Goal: Communication & Community: Answer question/provide support

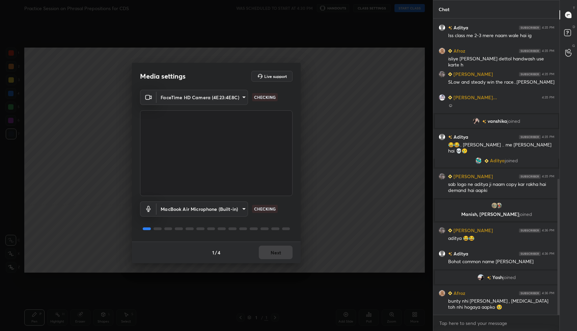
scroll to position [366, 0]
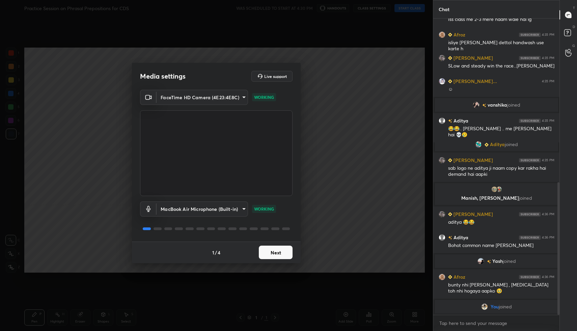
click at [271, 250] on button "Next" at bounding box center [276, 253] width 34 height 14
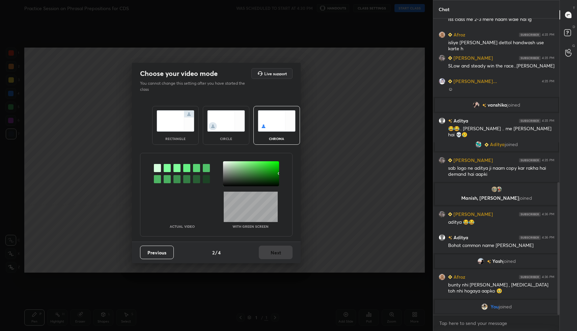
click at [173, 121] on img at bounding box center [176, 120] width 38 height 21
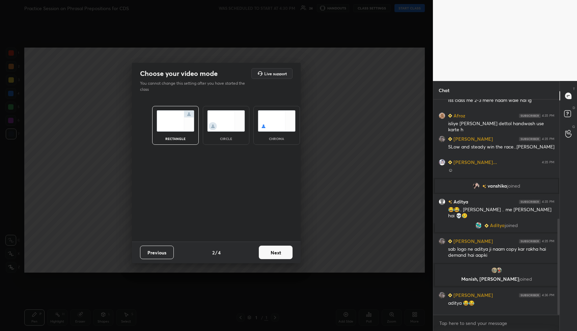
click at [279, 248] on button "Next" at bounding box center [276, 253] width 34 height 14
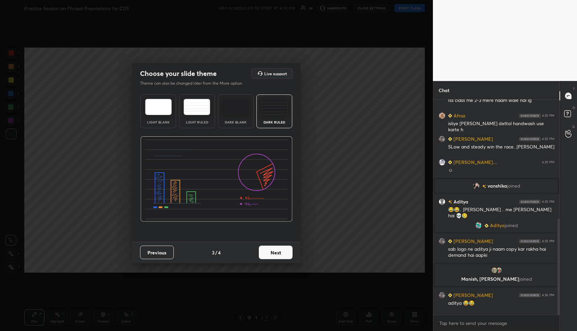
click at [286, 249] on button "Next" at bounding box center [276, 253] width 34 height 14
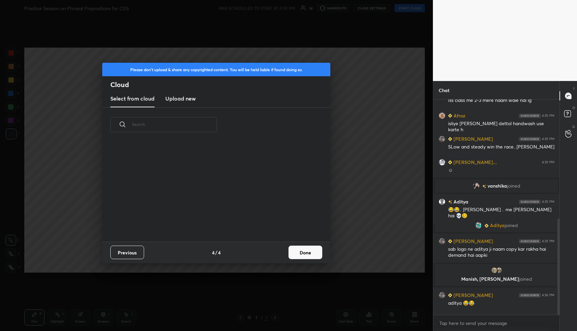
scroll to position [100, 217]
click at [304, 252] on button "Done" at bounding box center [306, 253] width 34 height 14
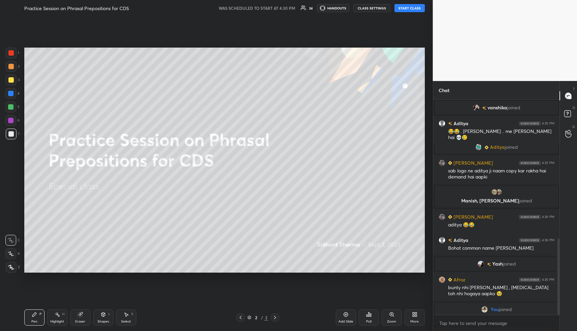
scroll to position [392, 0]
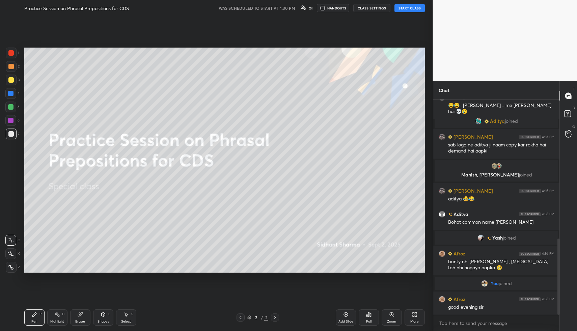
click at [403, 9] on button "START CLASS" at bounding box center [410, 8] width 30 height 8
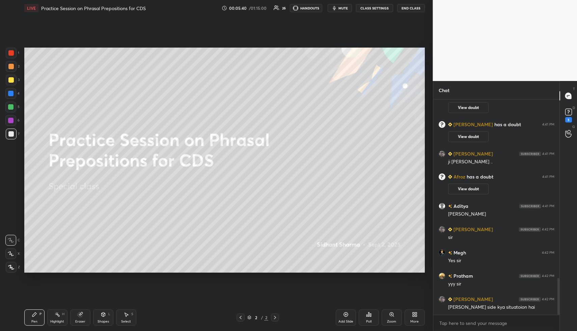
scroll to position [1050, 0]
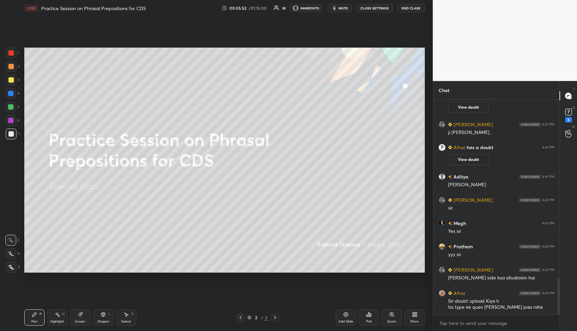
drag, startPoint x: 9, startPoint y: 268, endPoint x: 18, endPoint y: 265, distance: 8.7
click at [9, 268] on icon at bounding box center [11, 267] width 6 height 5
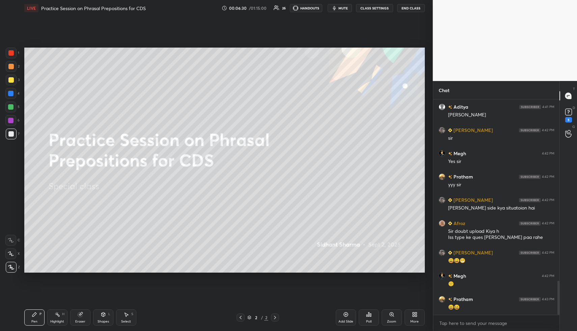
scroll to position [1143, 0]
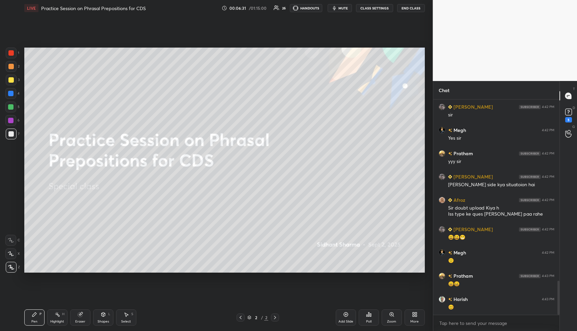
click at [414, 315] on icon at bounding box center [414, 316] width 2 height 2
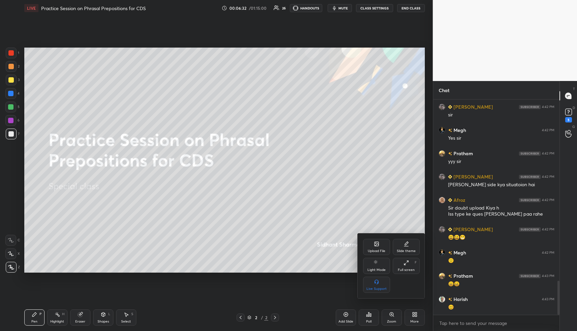
click at [376, 244] on icon at bounding box center [376, 243] width 5 height 5
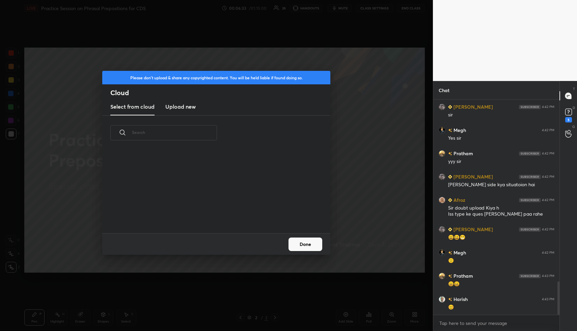
scroll to position [83, 217]
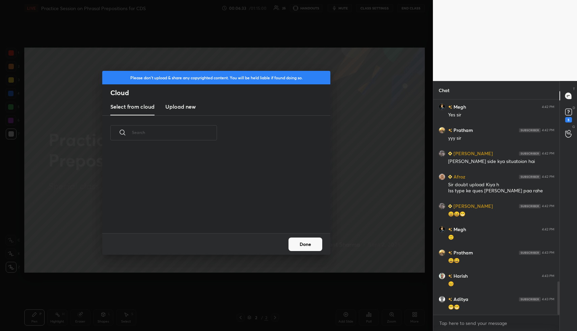
click at [174, 108] on h3 "Upload new" at bounding box center [180, 107] width 30 height 8
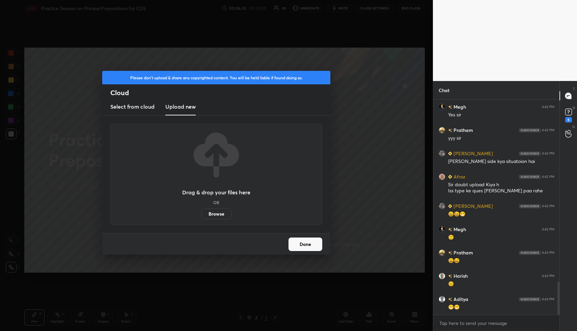
click at [213, 213] on label "Browse" at bounding box center [217, 214] width 30 height 11
click at [202, 213] on input "Browse" at bounding box center [202, 214] width 0 height 11
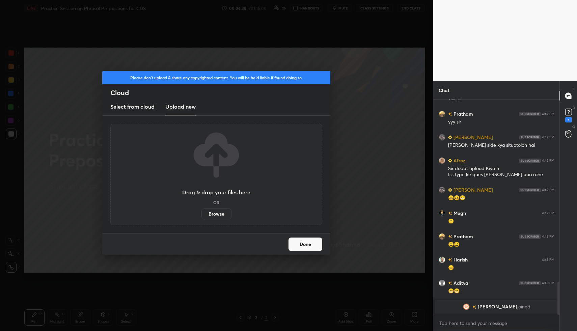
scroll to position [1148, 0]
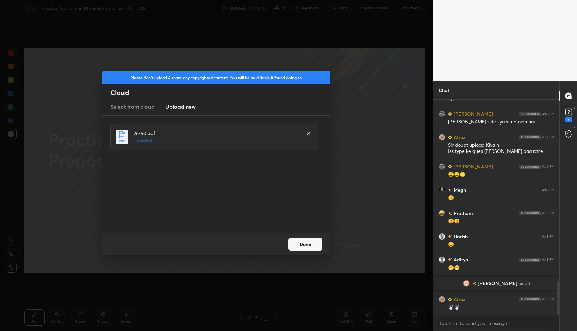
click at [303, 247] on button "Done" at bounding box center [306, 245] width 34 height 14
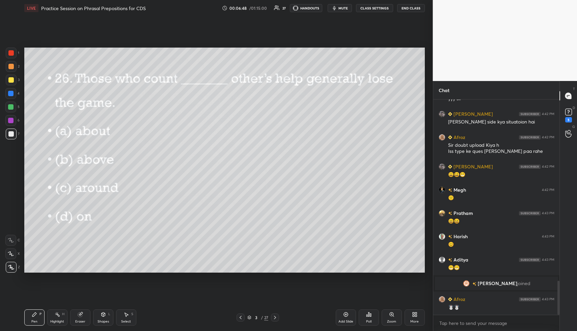
click at [367, 314] on icon at bounding box center [368, 314] width 5 height 5
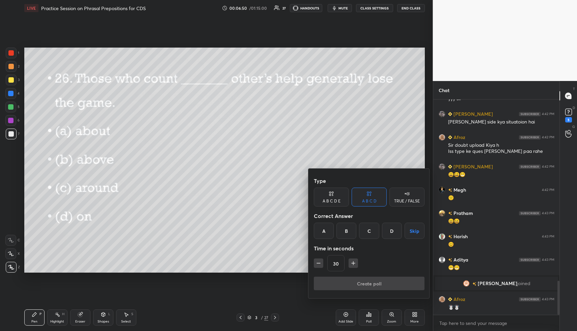
drag, startPoint x: 392, startPoint y: 233, endPoint x: 391, endPoint y: 240, distance: 7.5
click at [392, 234] on div "D" at bounding box center [392, 231] width 20 height 16
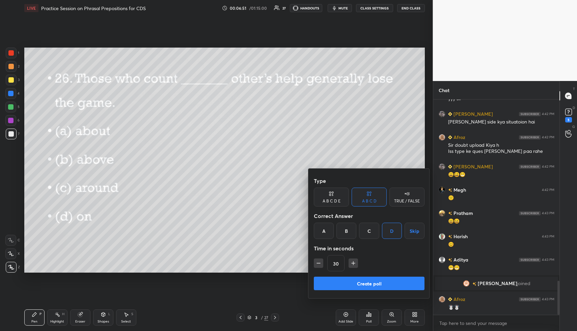
click at [388, 283] on button "Create poll" at bounding box center [369, 284] width 111 height 14
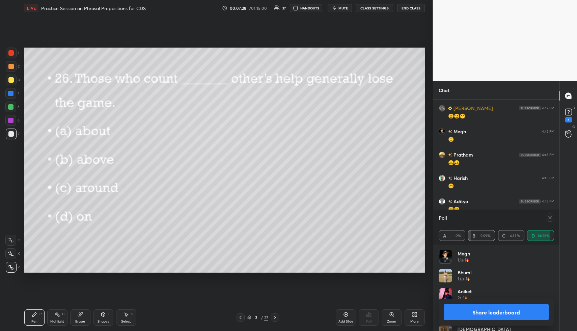
scroll to position [1198, 0]
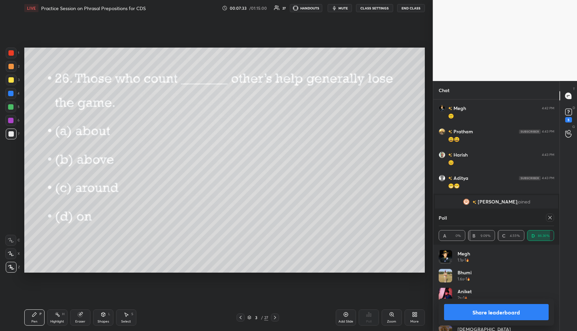
click at [10, 68] on div at bounding box center [10, 66] width 5 height 5
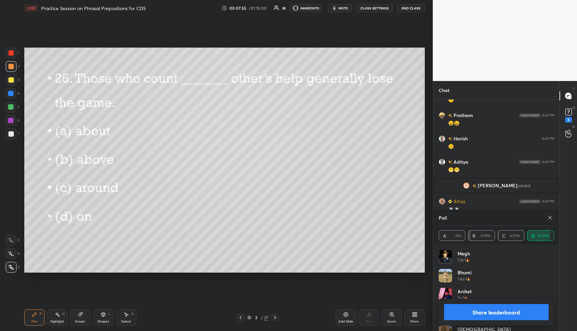
scroll to position [1219, 0]
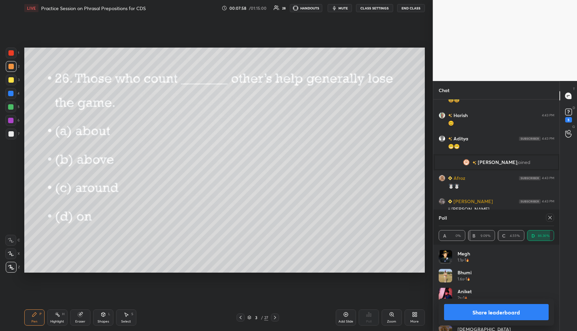
click at [550, 218] on icon at bounding box center [550, 217] width 5 height 5
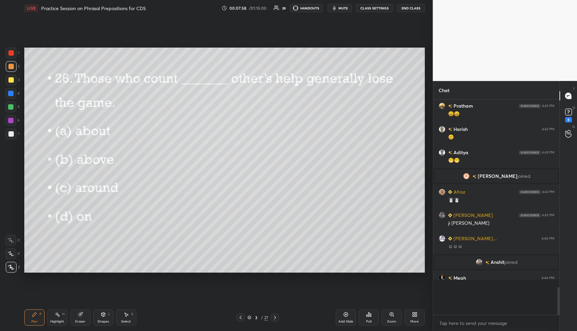
scroll to position [1186, 0]
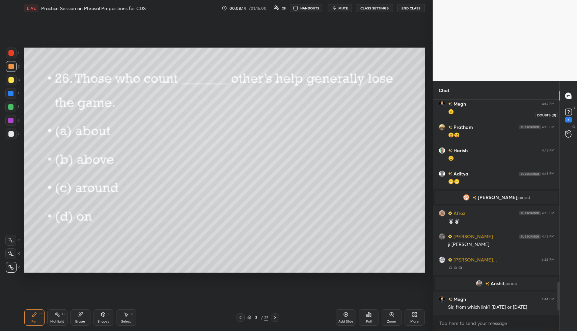
drag, startPoint x: 568, startPoint y: 113, endPoint x: 557, endPoint y: 116, distance: 11.2
click at [569, 113] on rect at bounding box center [568, 112] width 6 height 6
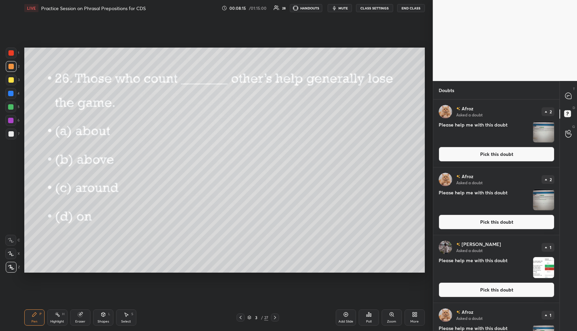
drag, startPoint x: 483, startPoint y: 154, endPoint x: 473, endPoint y: 156, distance: 10.3
click at [482, 155] on button "Pick this doubt" at bounding box center [497, 154] width 116 height 15
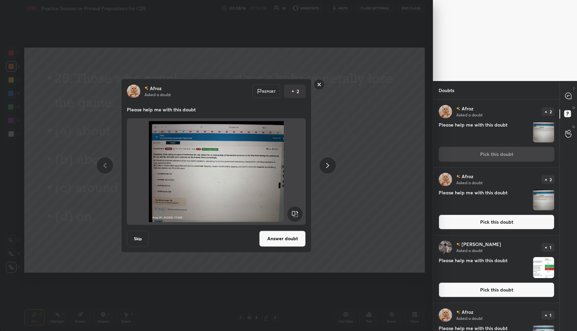
click at [279, 241] on button "Answer doubt" at bounding box center [282, 239] width 47 height 16
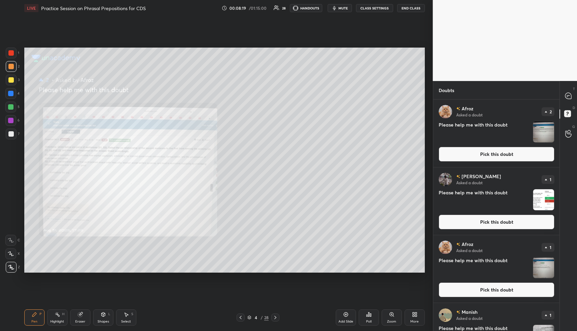
click at [452, 156] on button "Pick this doubt" at bounding box center [497, 154] width 116 height 15
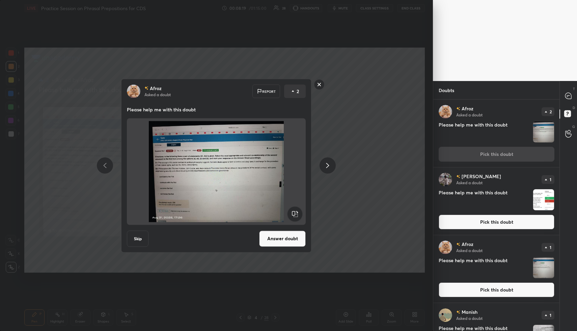
click at [274, 236] on button "Answer doubt" at bounding box center [282, 239] width 47 height 16
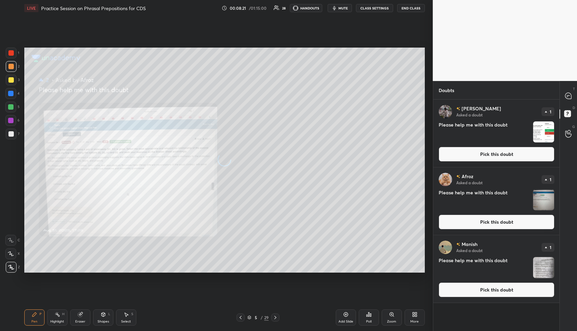
click at [486, 156] on button "Pick this doubt" at bounding box center [497, 154] width 116 height 15
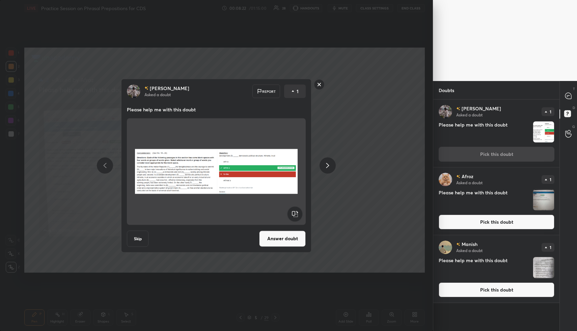
drag, startPoint x: 302, startPoint y: 239, endPoint x: 304, endPoint y: 236, distance: 3.9
click at [302, 239] on button "Answer doubt" at bounding box center [282, 239] width 47 height 16
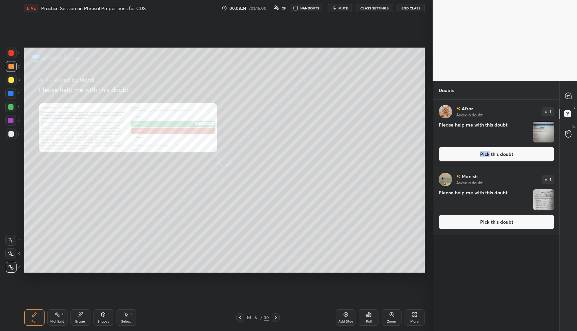
click at [480, 154] on button "Pick this doubt" at bounding box center [497, 154] width 116 height 15
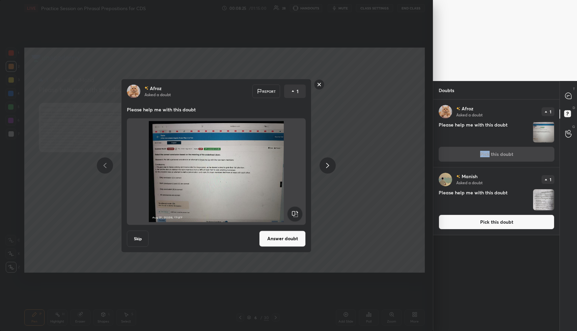
click at [293, 240] on button "Answer doubt" at bounding box center [282, 239] width 47 height 16
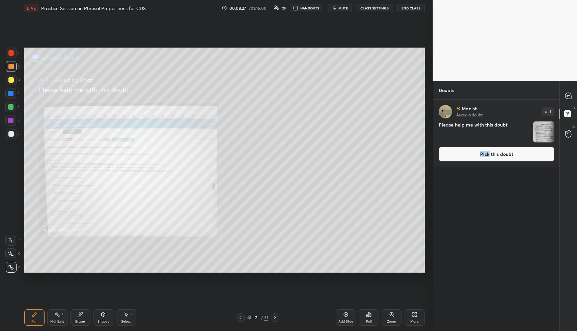
click at [478, 155] on button "Pick this doubt" at bounding box center [497, 154] width 116 height 15
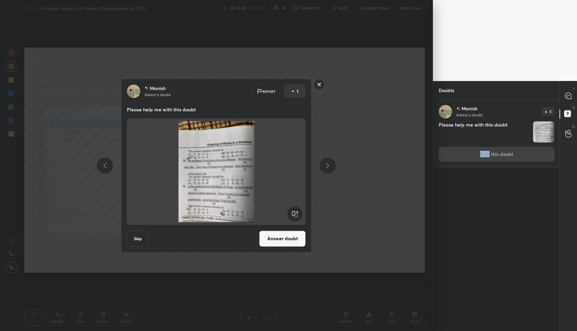
click at [297, 236] on button "Answer doubt" at bounding box center [282, 239] width 47 height 16
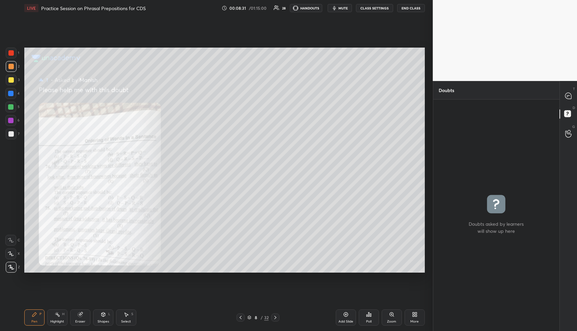
click at [243, 316] on icon at bounding box center [240, 317] width 5 height 5
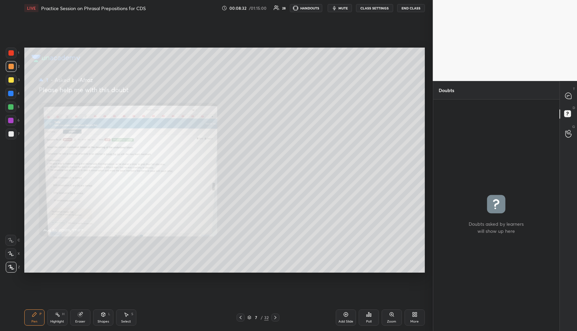
click at [243, 317] on icon at bounding box center [240, 317] width 5 height 5
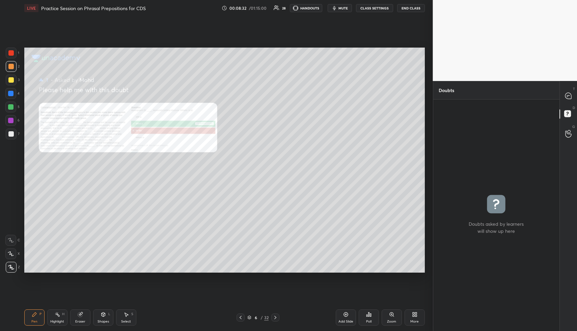
click at [244, 315] on div at bounding box center [241, 318] width 8 height 8
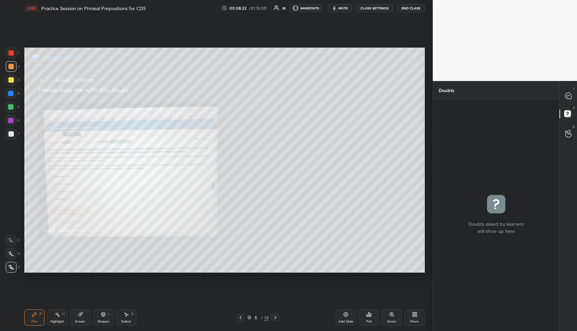
click at [244, 315] on div at bounding box center [241, 318] width 8 height 8
click at [245, 315] on div "4 / 32" at bounding box center [258, 318] width 43 height 8
click at [242, 318] on icon at bounding box center [240, 317] width 5 height 5
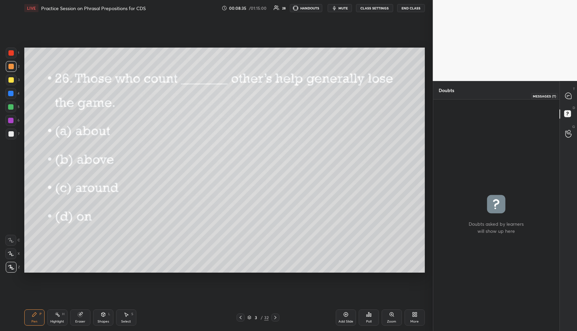
drag, startPoint x: 569, startPoint y: 98, endPoint x: 560, endPoint y: 100, distance: 8.6
click at [569, 98] on icon at bounding box center [568, 96] width 6 height 6
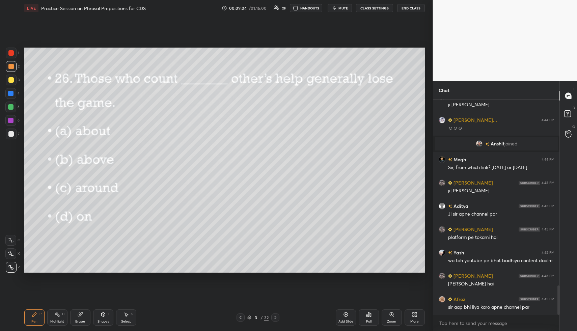
scroll to position [1380, 0]
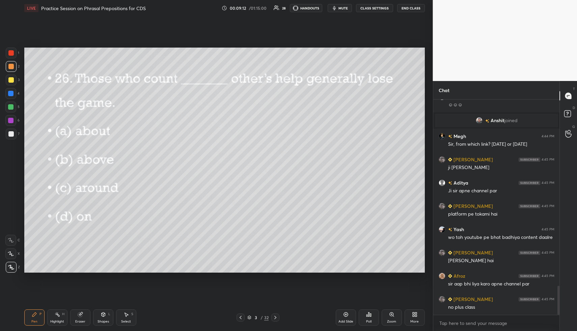
click at [276, 314] on div "Pen P Highlight H Eraser Shapes L Select S 3 / 32 Add Slide Poll Zoom More" at bounding box center [224, 317] width 401 height 27
click at [275, 315] on icon at bounding box center [275, 317] width 5 height 5
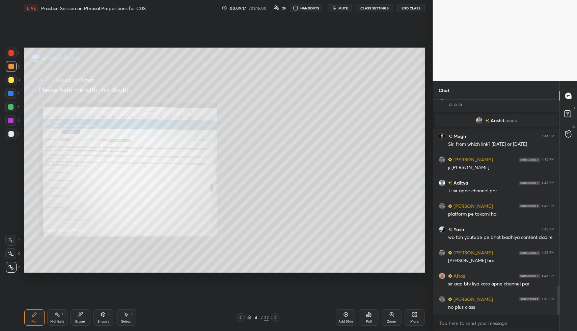
click at [391, 312] on icon at bounding box center [391, 314] width 5 height 5
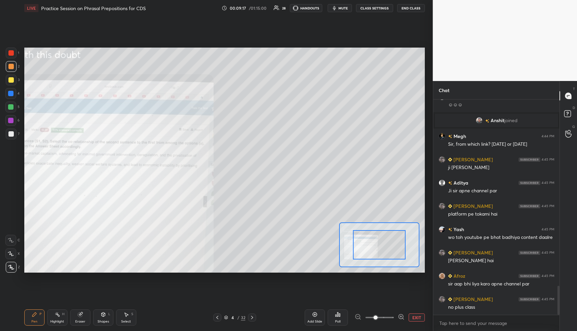
click at [391, 312] on div "Add Slide Poll EXIT" at bounding box center [365, 318] width 120 height 38
click at [392, 312] on div "Add Slide Poll EXIT" at bounding box center [365, 318] width 120 height 38
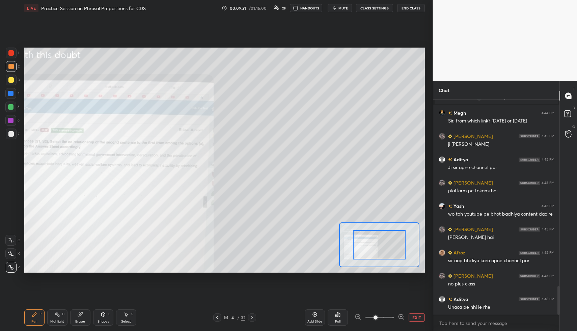
click at [402, 315] on icon at bounding box center [401, 317] width 7 height 7
click at [402, 316] on icon at bounding box center [401, 317] width 7 height 7
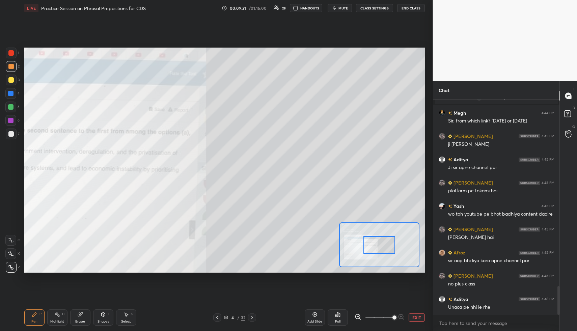
click at [402, 315] on div at bounding box center [380, 318] width 50 height 8
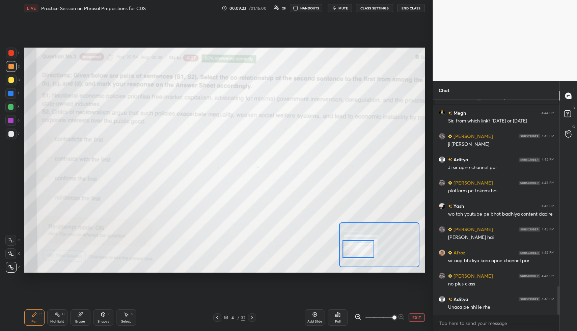
drag, startPoint x: 382, startPoint y: 244, endPoint x: 362, endPoint y: 247, distance: 20.2
click at [362, 248] on div at bounding box center [358, 249] width 31 height 18
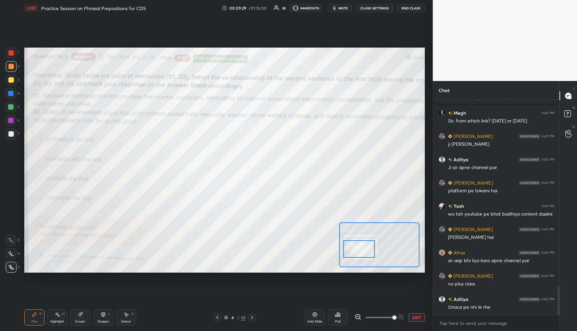
click at [416, 312] on div "Add Slide Poll EXIT" at bounding box center [365, 318] width 120 height 38
click at [417, 315] on button "EXIT" at bounding box center [417, 318] width 16 height 8
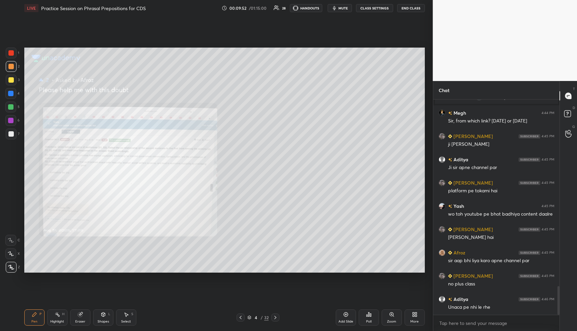
click at [278, 313] on div "Pen P Highlight H Eraser Shapes L Select S 4 / 32 Add Slide Poll Zoom More" at bounding box center [224, 317] width 401 height 27
click at [275, 316] on icon at bounding box center [275, 317] width 5 height 5
click at [276, 317] on icon at bounding box center [275, 317] width 5 height 5
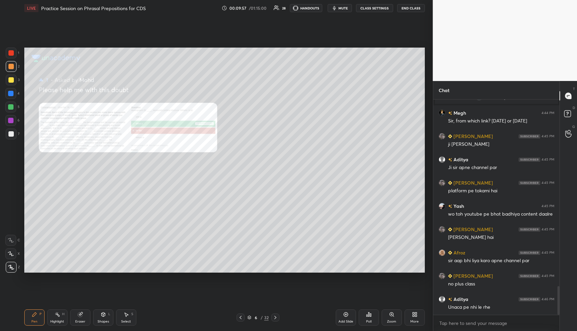
click at [394, 315] on icon at bounding box center [391, 314] width 5 height 5
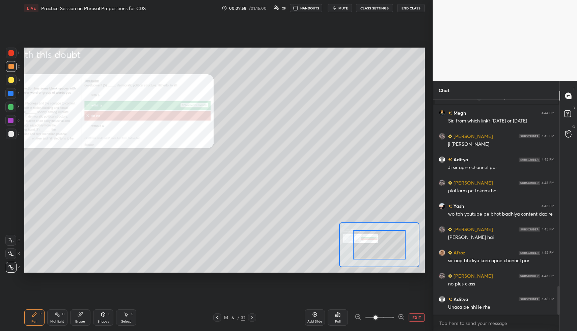
click at [394, 315] on div at bounding box center [380, 318] width 50 height 8
click at [395, 316] on div at bounding box center [380, 318] width 50 height 8
click at [397, 316] on div at bounding box center [380, 318] width 50 height 8
click at [398, 316] on icon at bounding box center [401, 317] width 7 height 7
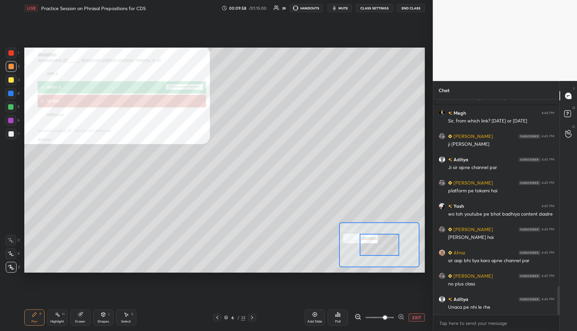
click at [398, 316] on icon at bounding box center [401, 317] width 7 height 7
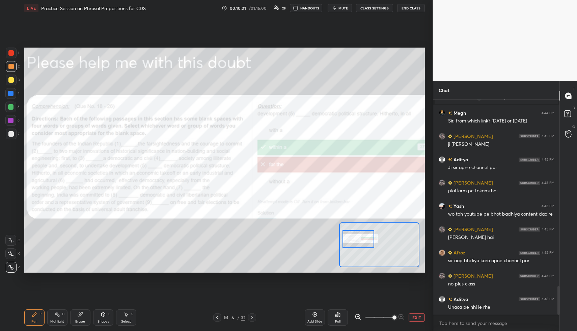
drag, startPoint x: 382, startPoint y: 244, endPoint x: 365, endPoint y: 237, distance: 18.3
click at [367, 239] on div at bounding box center [358, 239] width 31 height 18
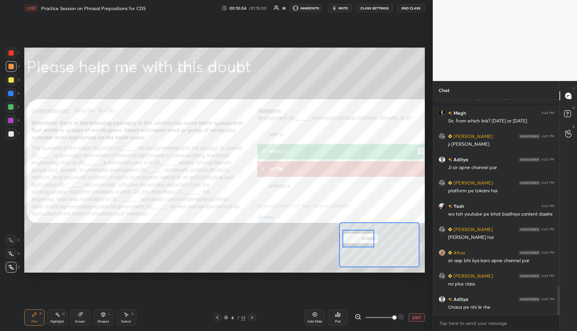
scroll to position [1427, 0]
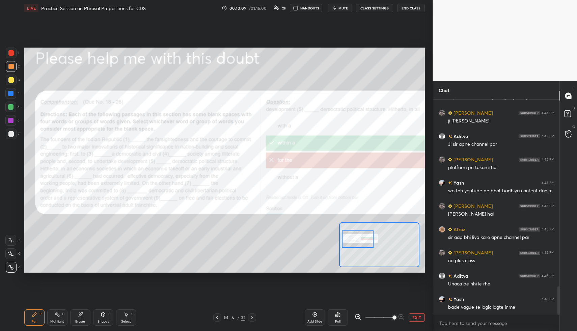
click at [354, 237] on div at bounding box center [357, 240] width 31 height 18
click at [416, 315] on button "EXIT" at bounding box center [417, 318] width 16 height 8
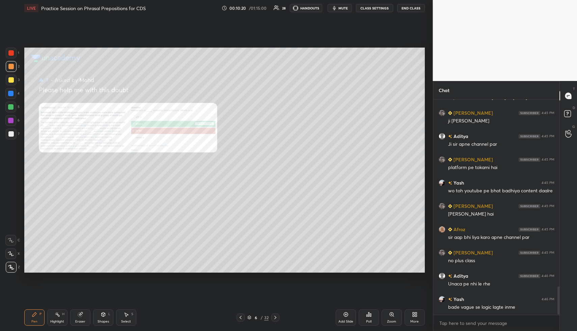
scroll to position [1450, 0]
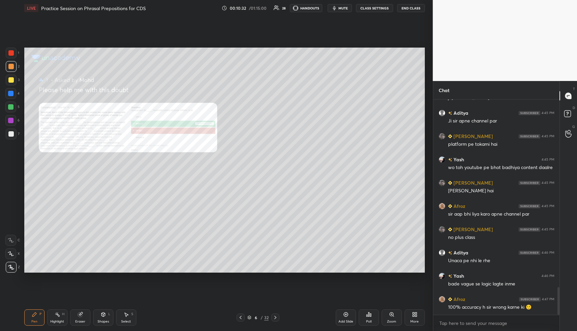
click at [12, 134] on div at bounding box center [10, 133] width 5 height 5
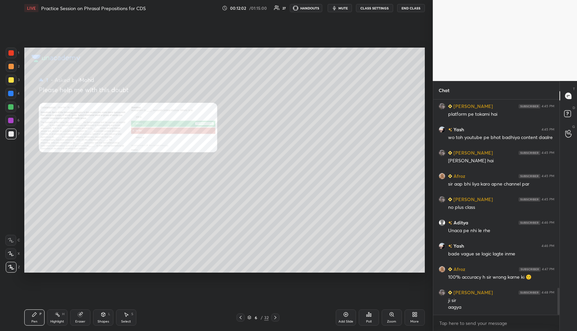
scroll to position [1509, 0]
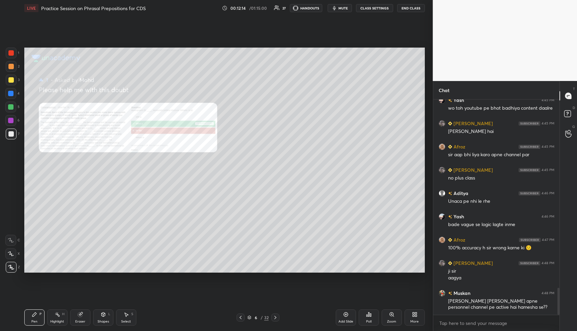
click at [277, 317] on icon at bounding box center [275, 317] width 5 height 5
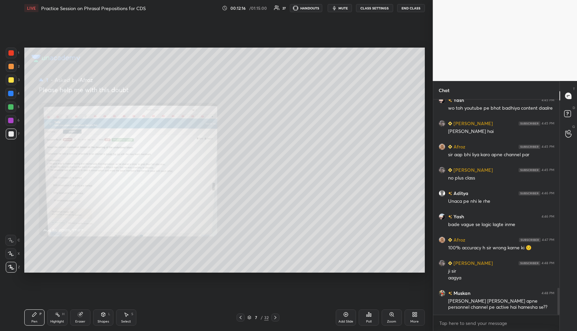
click at [395, 313] on div "Zoom" at bounding box center [392, 318] width 20 height 16
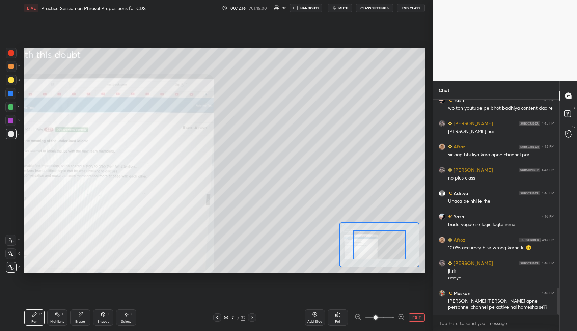
click at [395, 313] on div "Add Slide Poll EXIT" at bounding box center [365, 318] width 120 height 38
click at [394, 312] on div "Add Slide Poll EXIT" at bounding box center [365, 318] width 120 height 38
click at [395, 312] on div "Add Slide Poll EXIT" at bounding box center [365, 318] width 120 height 38
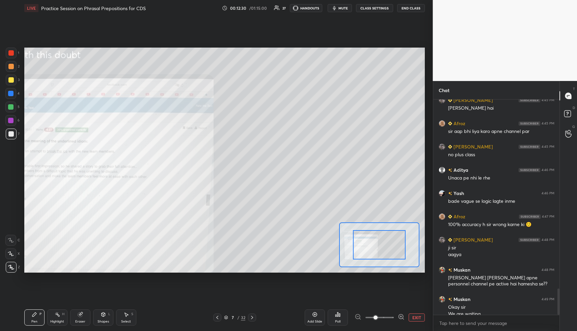
scroll to position [1539, 0]
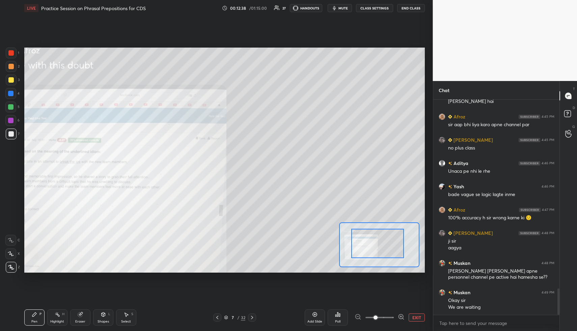
drag, startPoint x: 369, startPoint y: 247, endPoint x: 357, endPoint y: 250, distance: 12.1
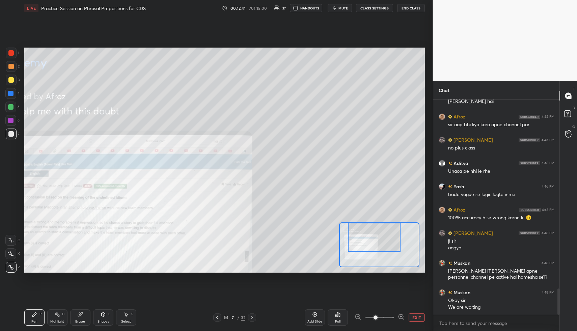
drag, startPoint x: 372, startPoint y: 243, endPoint x: 370, endPoint y: 236, distance: 7.7
click at [370, 235] on div at bounding box center [374, 237] width 53 height 29
click at [252, 316] on div at bounding box center [252, 318] width 8 height 8
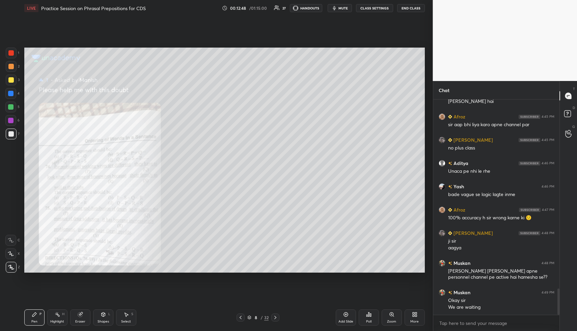
click at [391, 310] on div "Zoom" at bounding box center [392, 318] width 20 height 16
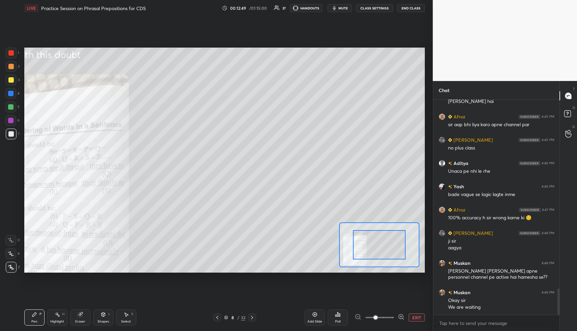
click at [391, 310] on div "Add Slide Poll EXIT" at bounding box center [365, 318] width 120 height 38
click at [391, 311] on div "Add Slide Poll EXIT" at bounding box center [365, 318] width 120 height 38
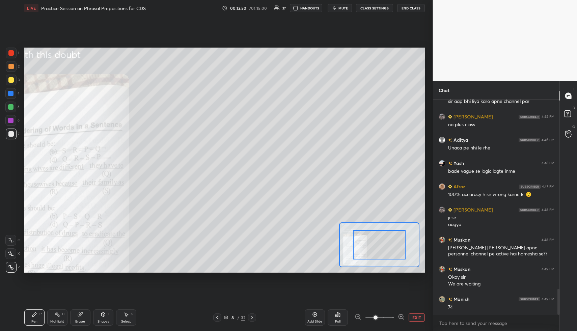
click at [396, 315] on div at bounding box center [380, 318] width 50 height 8
click at [399, 315] on icon at bounding box center [401, 317] width 7 height 7
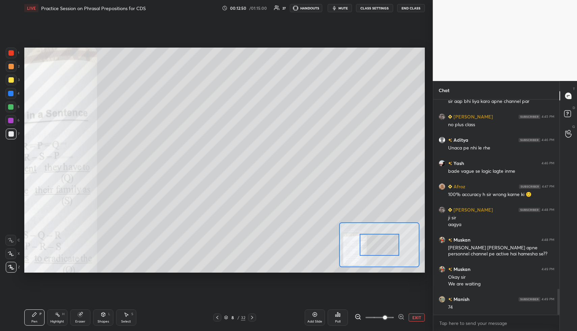
click at [399, 315] on icon at bounding box center [401, 317] width 7 height 7
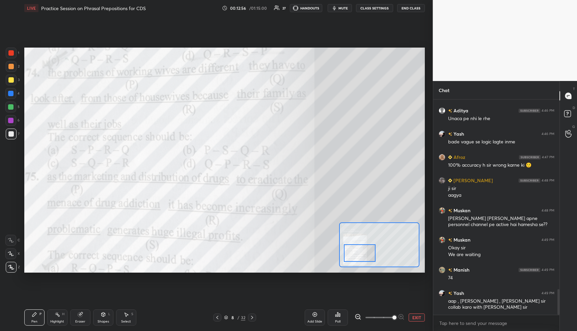
drag, startPoint x: 388, startPoint y: 246, endPoint x: 367, endPoint y: 255, distance: 22.1
click at [368, 255] on div at bounding box center [359, 253] width 31 height 18
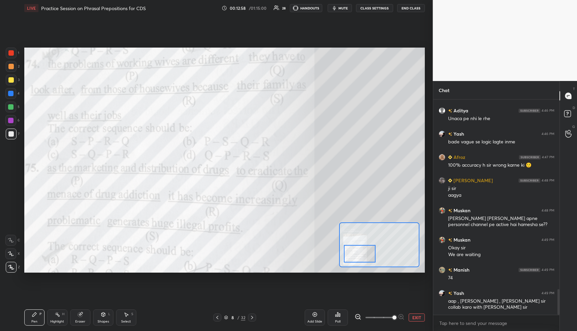
scroll to position [1608, 0]
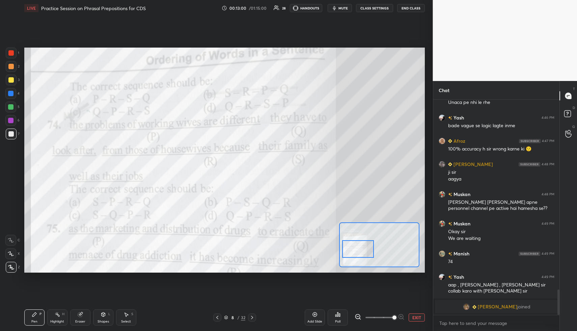
click at [365, 246] on div at bounding box center [357, 249] width 31 height 18
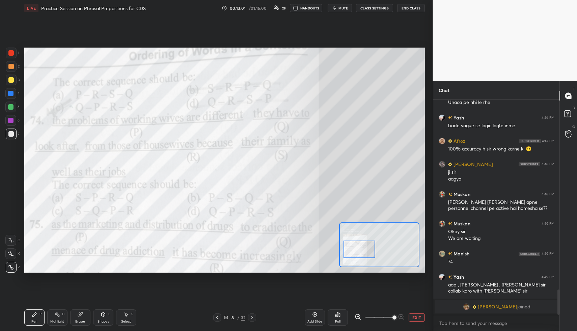
click at [365, 247] on div at bounding box center [359, 250] width 31 height 18
click at [14, 48] on div at bounding box center [11, 53] width 11 height 11
click at [11, 254] on icon at bounding box center [11, 254] width 6 height 5
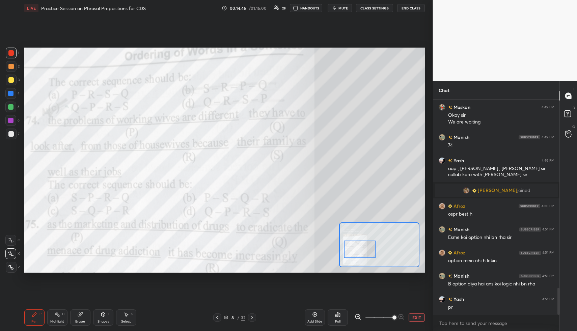
scroll to position [1499, 0]
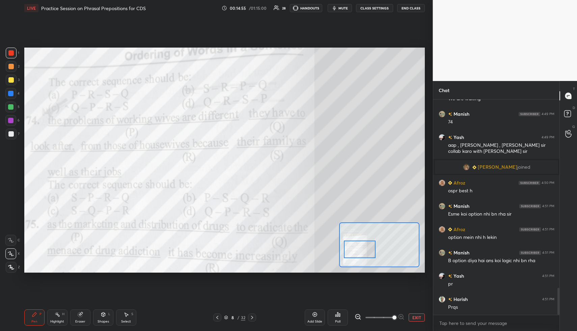
click at [252, 315] on icon at bounding box center [251, 317] width 5 height 5
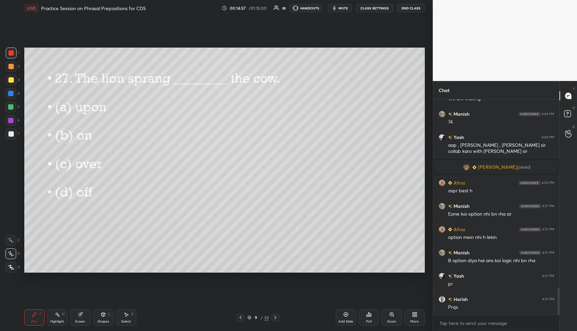
click at [370, 312] on icon at bounding box center [368, 314] width 5 height 5
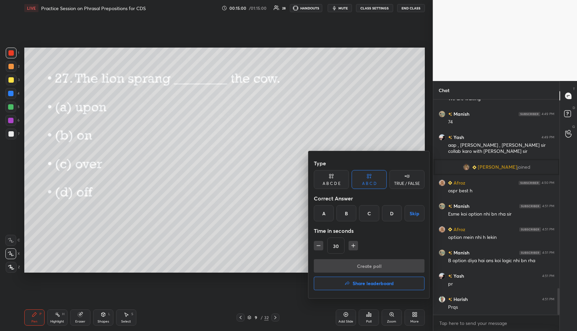
scroll to position [1522, 0]
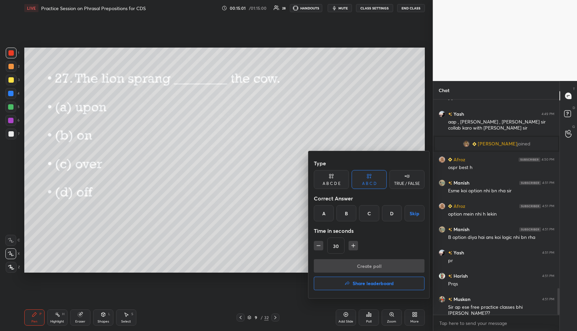
click at [323, 214] on div "A" at bounding box center [324, 213] width 20 height 16
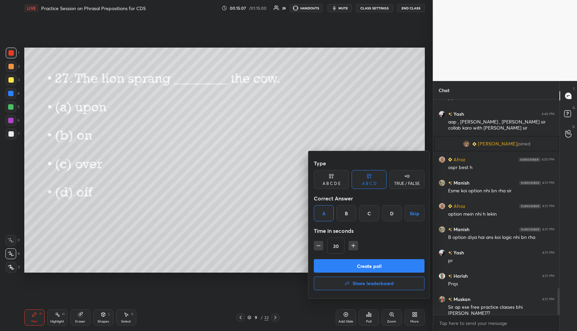
click at [336, 265] on button "Create poll" at bounding box center [369, 266] width 111 height 14
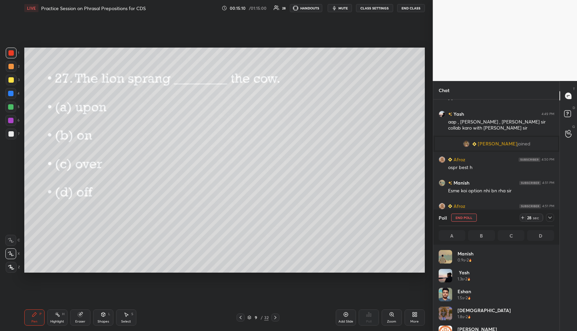
scroll to position [79, 113]
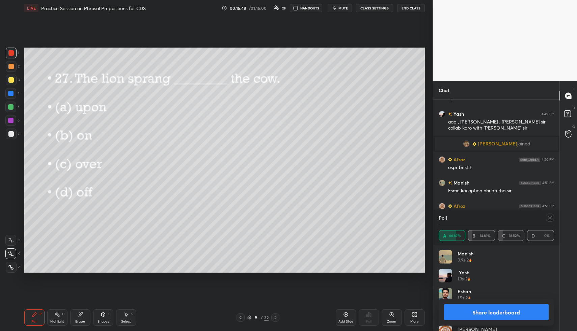
drag, startPoint x: 9, startPoint y: 270, endPoint x: 9, endPoint y: 263, distance: 7.1
click at [9, 271] on div at bounding box center [11, 267] width 11 height 11
drag, startPoint x: 15, startPoint y: 132, endPoint x: 22, endPoint y: 132, distance: 6.8
click at [15, 132] on div at bounding box center [11, 134] width 11 height 11
click at [275, 316] on icon at bounding box center [275, 317] width 5 height 5
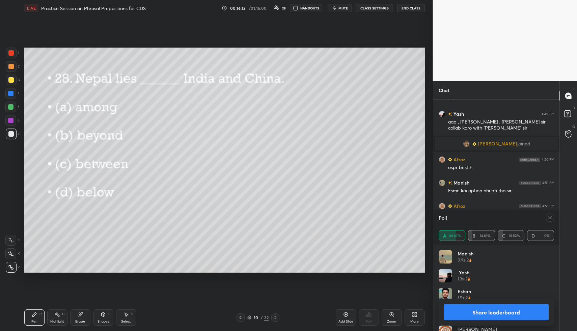
drag, startPoint x: 548, startPoint y: 220, endPoint x: 537, endPoint y: 222, distance: 10.2
click at [548, 220] on div at bounding box center [550, 218] width 8 height 8
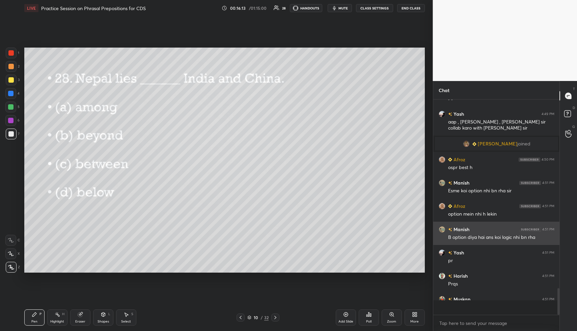
scroll to position [2, 2]
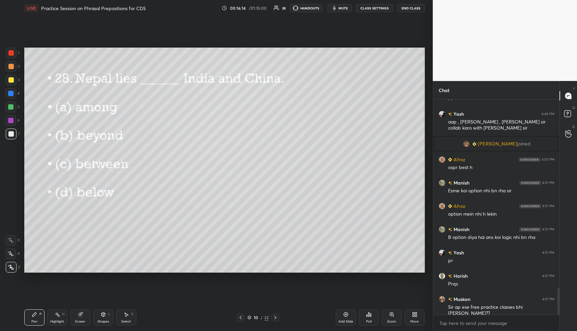
click at [369, 316] on icon at bounding box center [369, 315] width 1 height 4
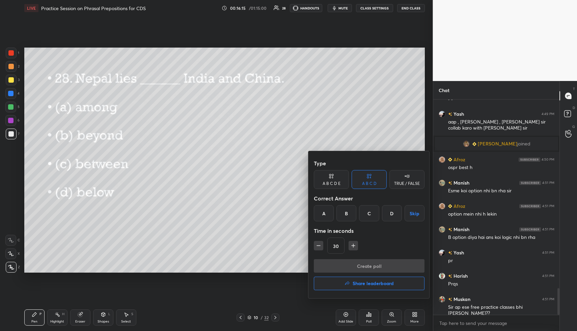
click at [346, 212] on div "B" at bounding box center [347, 213] width 20 height 16
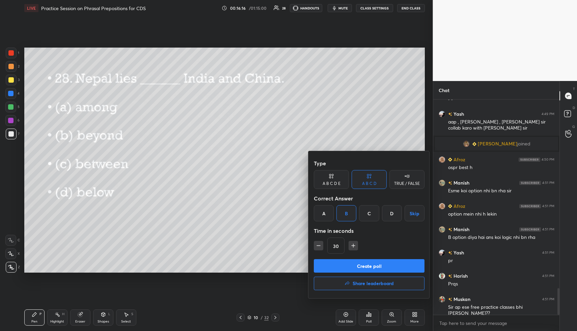
click at [354, 265] on button "Create poll" at bounding box center [369, 266] width 111 height 14
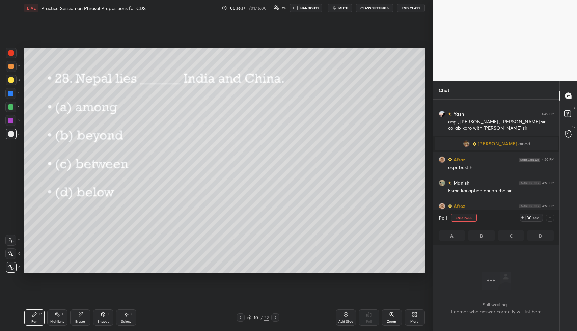
scroll to position [194, 124]
click at [473, 214] on button "End Poll" at bounding box center [464, 218] width 26 height 8
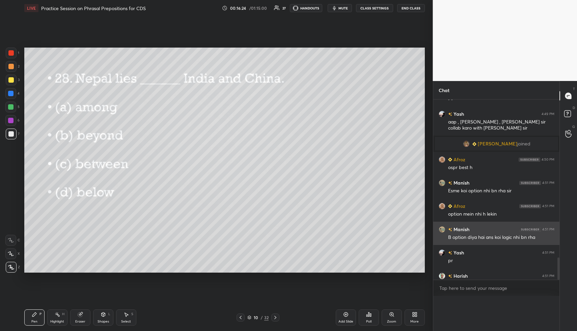
scroll to position [2, 2]
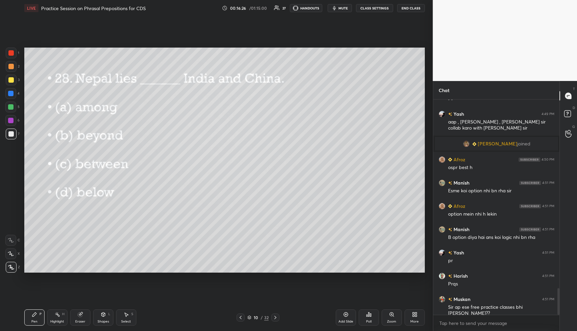
click at [366, 315] on div "Poll" at bounding box center [369, 318] width 20 height 16
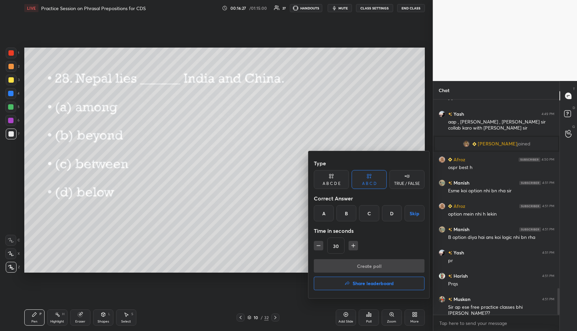
click at [371, 213] on div "C" at bounding box center [369, 213] width 20 height 16
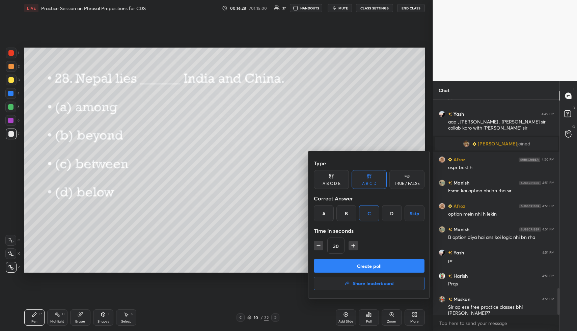
click at [367, 262] on button "Create poll" at bounding box center [369, 266] width 111 height 14
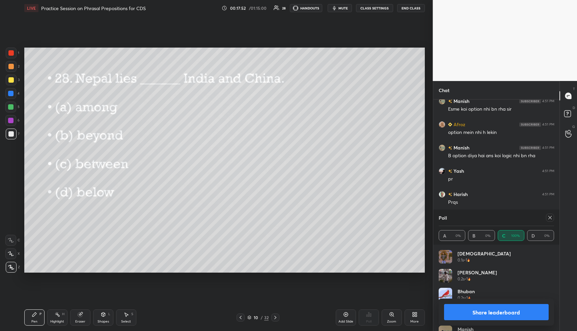
click at [275, 316] on icon at bounding box center [275, 317] width 5 height 5
click at [548, 217] on icon at bounding box center [550, 217] width 5 height 5
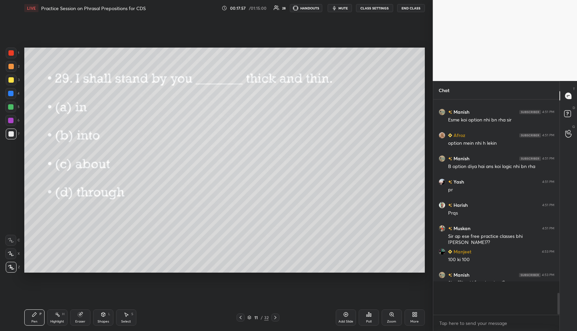
scroll to position [226, 124]
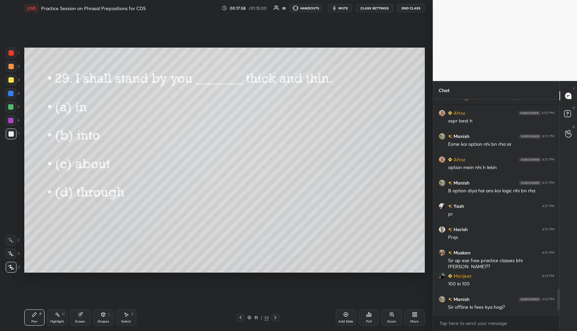
click at [367, 316] on icon at bounding box center [368, 314] width 5 height 5
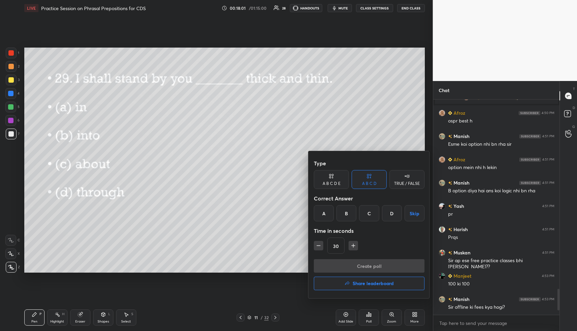
click at [390, 213] on div "D" at bounding box center [392, 213] width 20 height 16
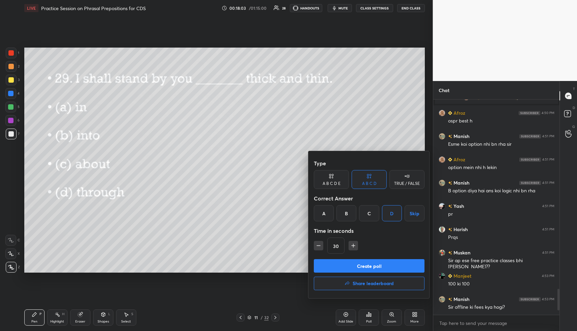
click at [384, 263] on button "Create poll" at bounding box center [369, 266] width 111 height 14
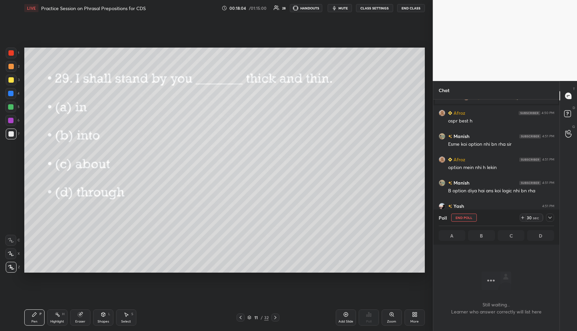
scroll to position [194, 124]
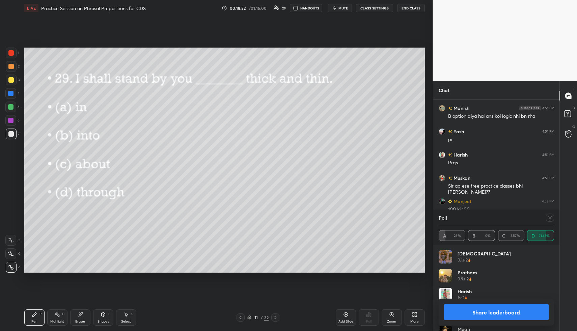
click at [551, 219] on icon at bounding box center [550, 217] width 5 height 5
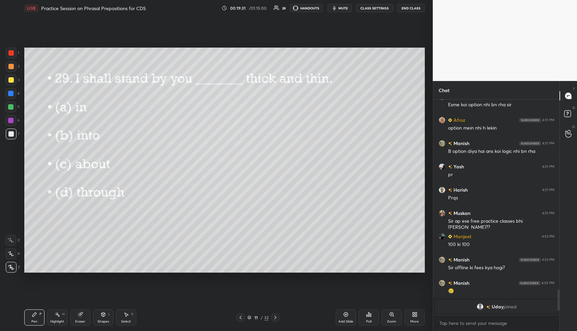
drag, startPoint x: 11, startPoint y: 105, endPoint x: 15, endPoint y: 105, distance: 3.4
click at [12, 105] on div at bounding box center [10, 107] width 11 height 11
click at [278, 317] on div at bounding box center [275, 318] width 8 height 8
click at [368, 314] on icon at bounding box center [368, 314] width 5 height 5
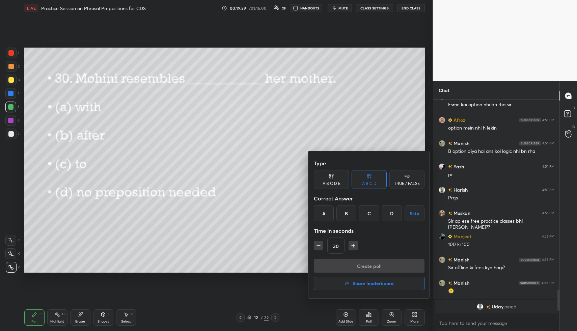
click at [391, 214] on div "D" at bounding box center [392, 213] width 20 height 16
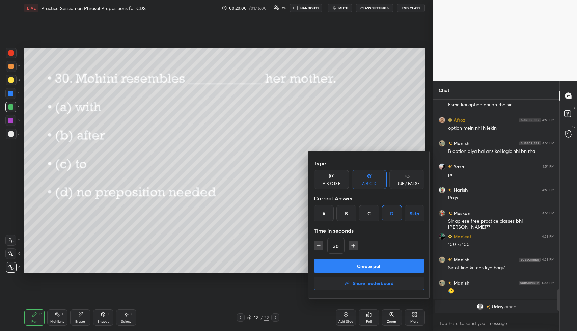
click at [374, 268] on button "Create poll" at bounding box center [369, 266] width 111 height 14
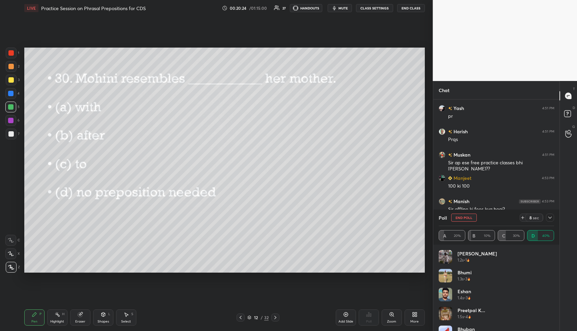
scroll to position [1603, 0]
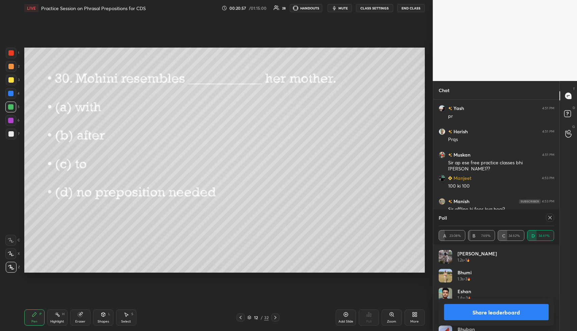
click at [275, 319] on icon at bounding box center [275, 317] width 5 height 5
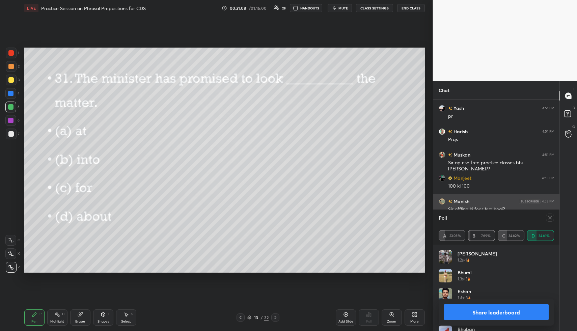
click at [552, 215] on div at bounding box center [550, 218] width 8 height 8
click at [552, 215] on div "Chat [PERSON_NAME] 4:47 PM 100% accuracy h sir wrong karne ki 🙂 MOHD 4:48 PM ji…" at bounding box center [496, 206] width 127 height 250
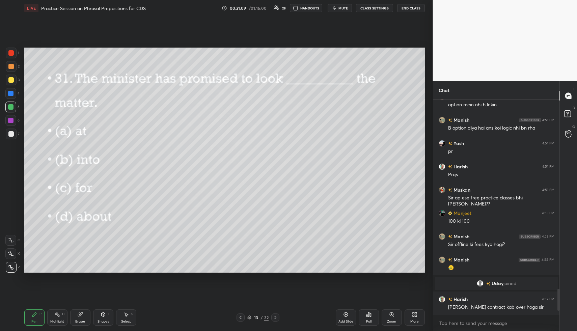
scroll to position [229, 124]
click at [372, 313] on div "Poll" at bounding box center [369, 318] width 20 height 16
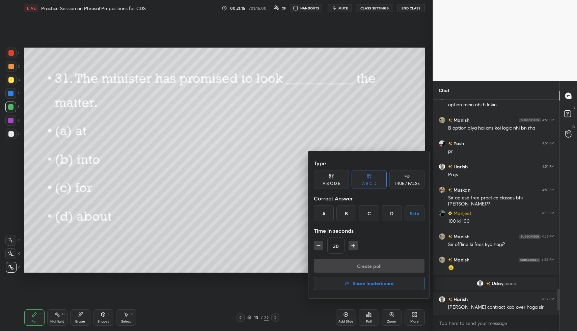
click at [347, 219] on div "B" at bounding box center [347, 213] width 20 height 16
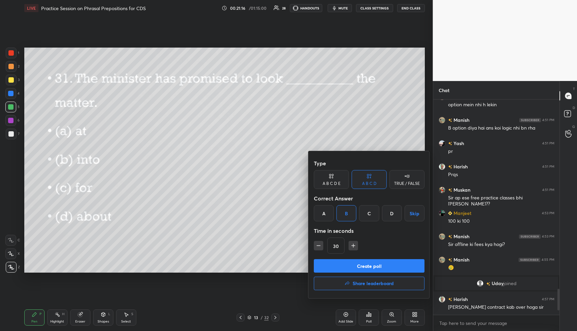
click at [357, 267] on button "Create poll" at bounding box center [369, 266] width 111 height 14
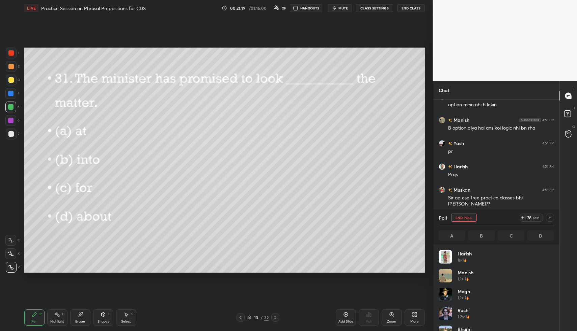
scroll to position [79, 113]
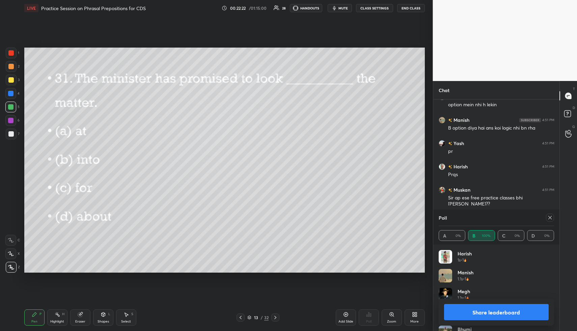
click at [552, 217] on icon at bounding box center [550, 217] width 5 height 5
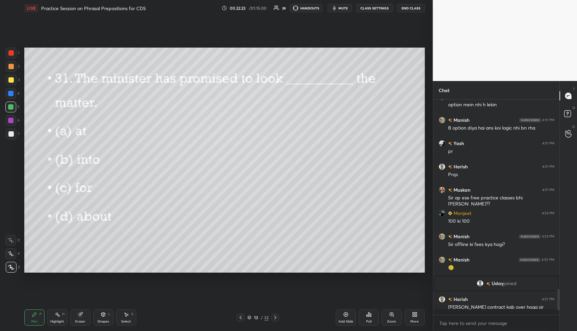
scroll to position [2, 2]
click at [277, 318] on icon at bounding box center [275, 317] width 5 height 5
drag, startPoint x: 278, startPoint y: 301, endPoint x: 278, endPoint y: 298, distance: 3.7
click at [278, 299] on div "LIVE Practice Session on Phrasal Prepositions for CDS 00:22:46 / 01:15:00 28 HA…" at bounding box center [225, 165] width 406 height 331
click at [368, 315] on icon at bounding box center [368, 314] width 5 height 5
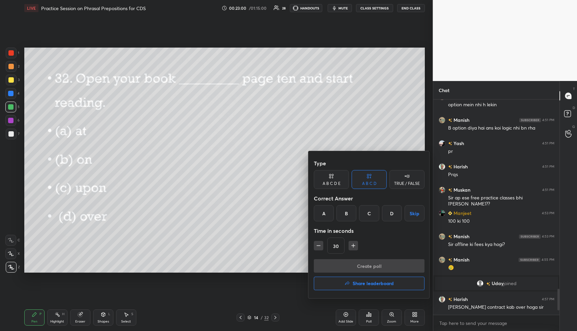
scroll to position [1591, 0]
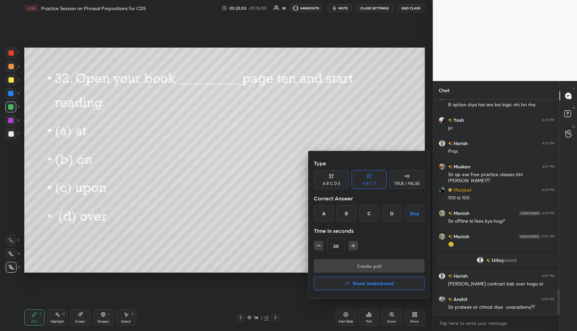
click at [347, 216] on div "B" at bounding box center [347, 213] width 20 height 16
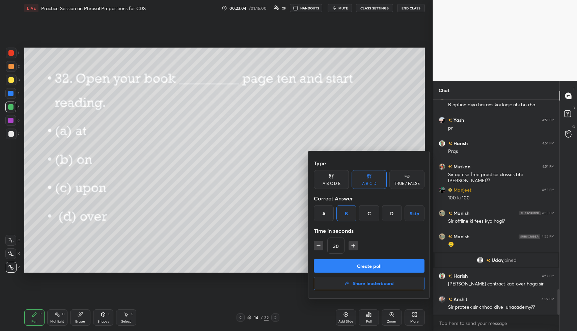
click at [343, 239] on input "30" at bounding box center [336, 246] width 17 height 16
click at [347, 259] on button "Create poll" at bounding box center [369, 266] width 111 height 14
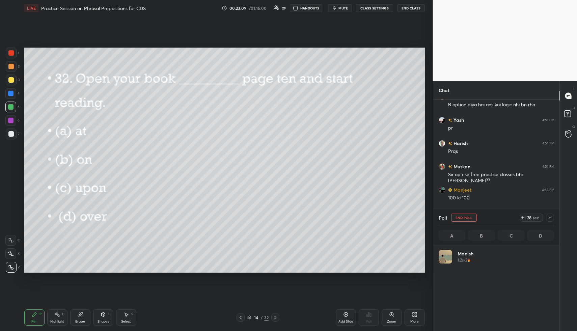
scroll to position [2, 2]
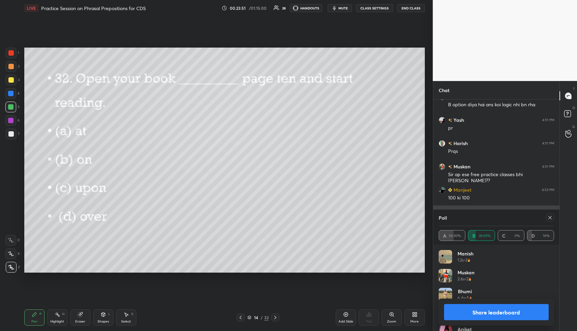
click at [551, 218] on icon at bounding box center [550, 217] width 5 height 5
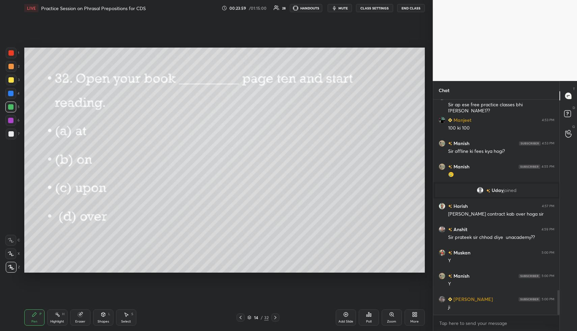
click at [380, 316] on div "Add Slide Poll Zoom More" at bounding box center [380, 318] width 89 height 38
click at [370, 313] on icon at bounding box center [368, 314] width 5 height 5
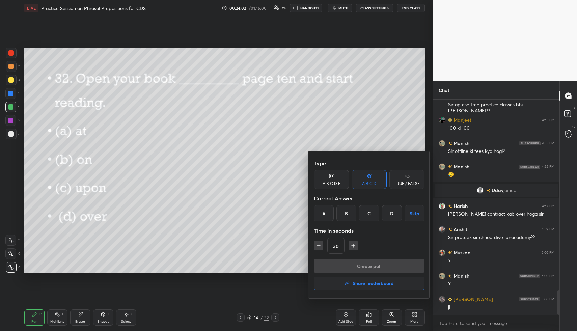
drag, startPoint x: 326, startPoint y: 209, endPoint x: 328, endPoint y: 216, distance: 7.0
click at [326, 209] on div "A" at bounding box center [324, 213] width 20 height 16
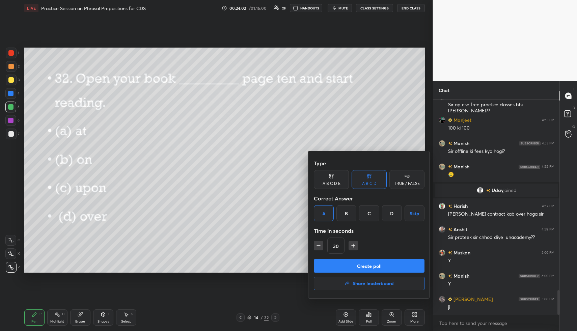
click at [339, 268] on button "Create poll" at bounding box center [369, 266] width 111 height 14
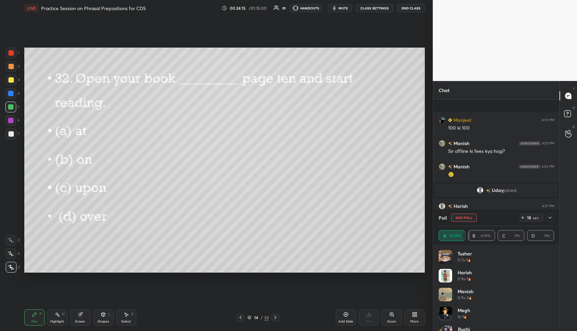
scroll to position [1720, 0]
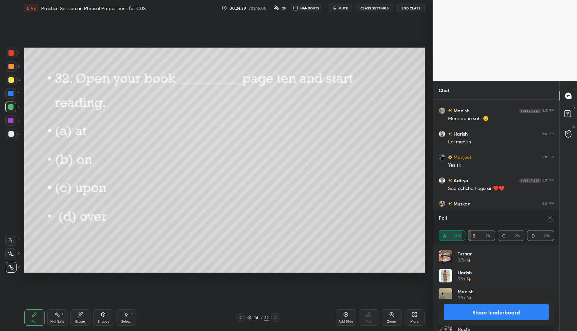
click at [549, 215] on div at bounding box center [550, 218] width 8 height 8
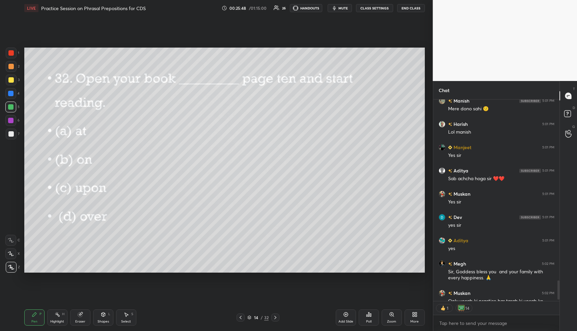
scroll to position [1904, 0]
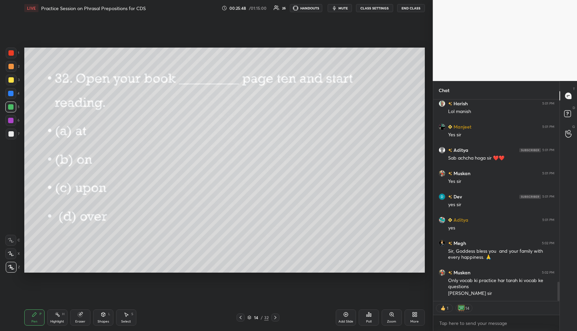
click at [412, 9] on button "End Class" at bounding box center [411, 8] width 28 height 8
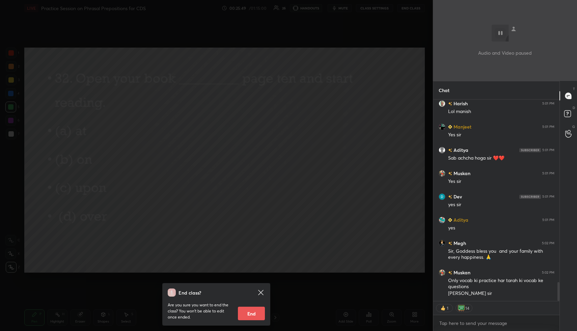
scroll to position [1927, 0]
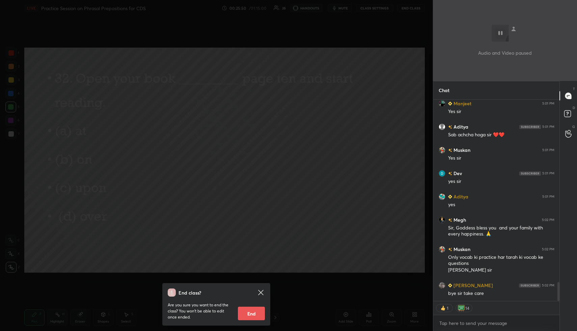
click at [252, 308] on button "End" at bounding box center [251, 314] width 27 height 14
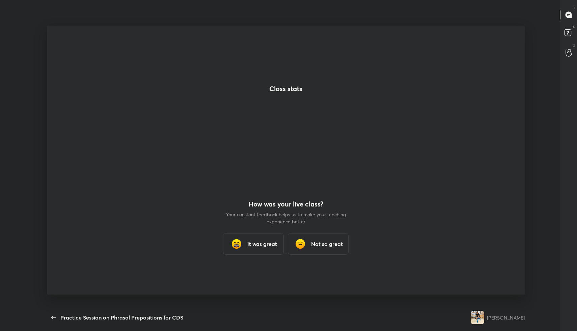
scroll to position [33473, 33196]
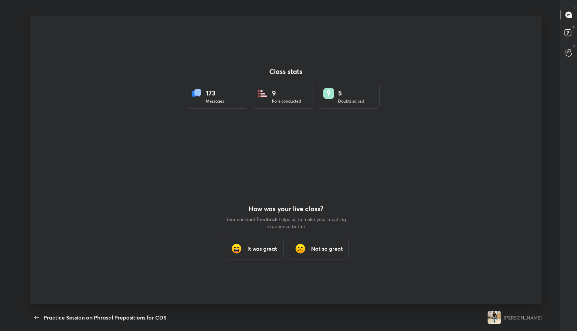
type textarea "x"
drag, startPoint x: 257, startPoint y: 253, endPoint x: 259, endPoint y: 248, distance: 5.9
click at [255, 254] on div "It was great" at bounding box center [253, 249] width 61 height 22
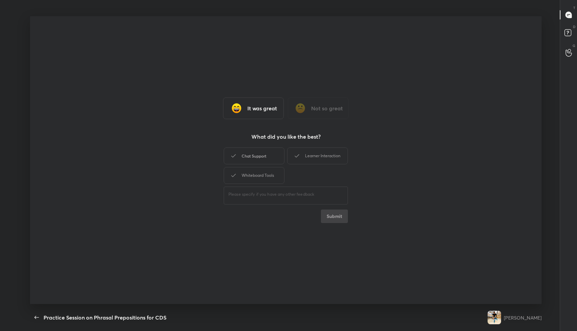
click at [261, 153] on div "Chat Support" at bounding box center [254, 156] width 61 height 17
drag, startPoint x: 263, startPoint y: 181, endPoint x: 275, endPoint y: 175, distance: 13.3
click at [263, 181] on div "Whiteboard Tools" at bounding box center [254, 175] width 61 height 17
click at [309, 157] on div "Learner Interaction" at bounding box center [317, 156] width 61 height 17
click at [335, 218] on button "Submit" at bounding box center [334, 217] width 27 height 14
